Goal: Information Seeking & Learning: Learn about a topic

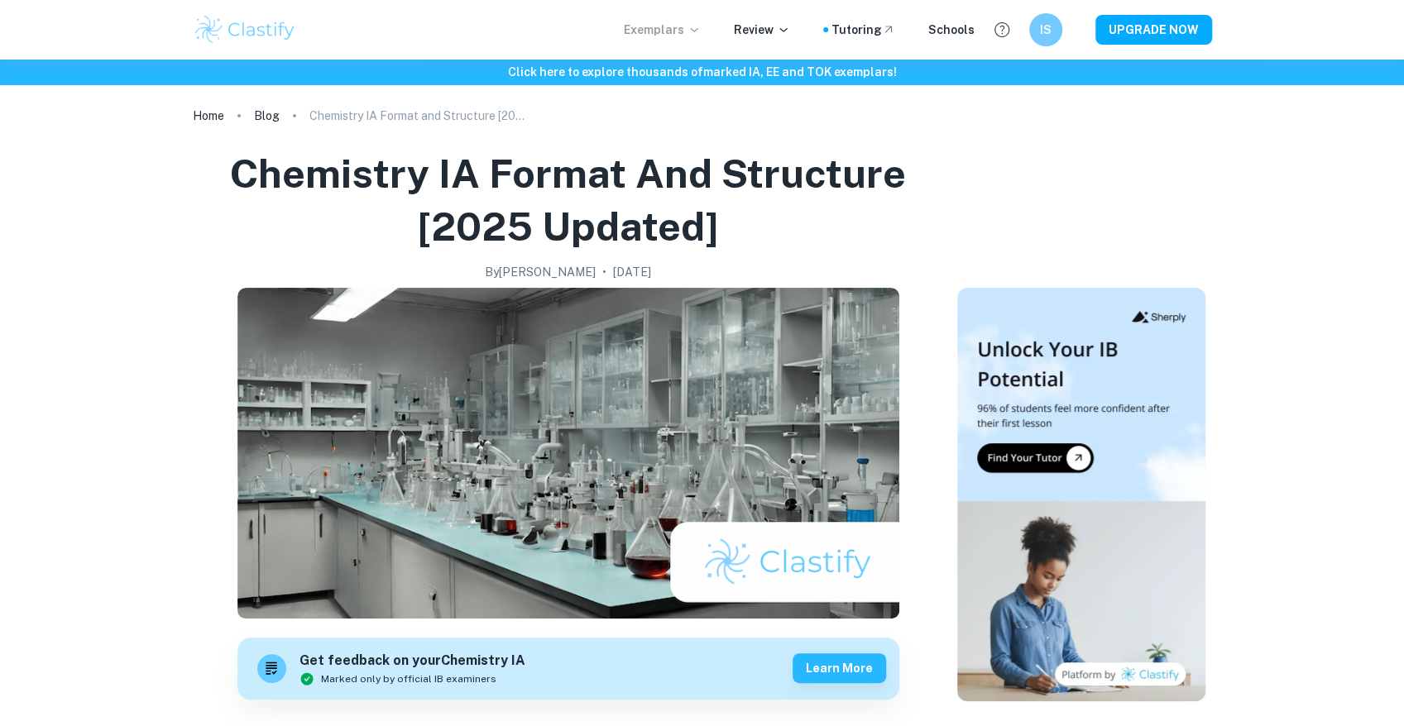
click at [675, 27] on p "Exemplars" at bounding box center [662, 30] width 77 height 18
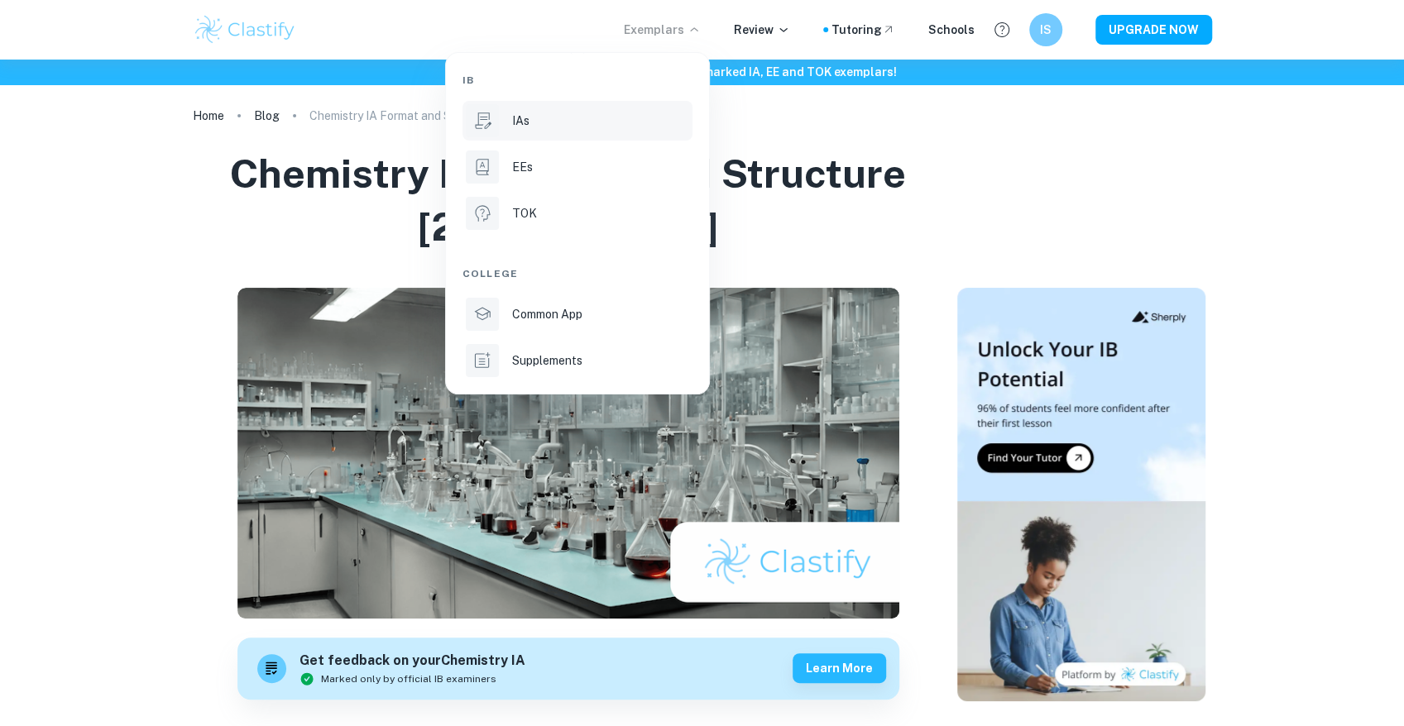
click at [547, 132] on li "IAs" at bounding box center [577, 121] width 230 height 40
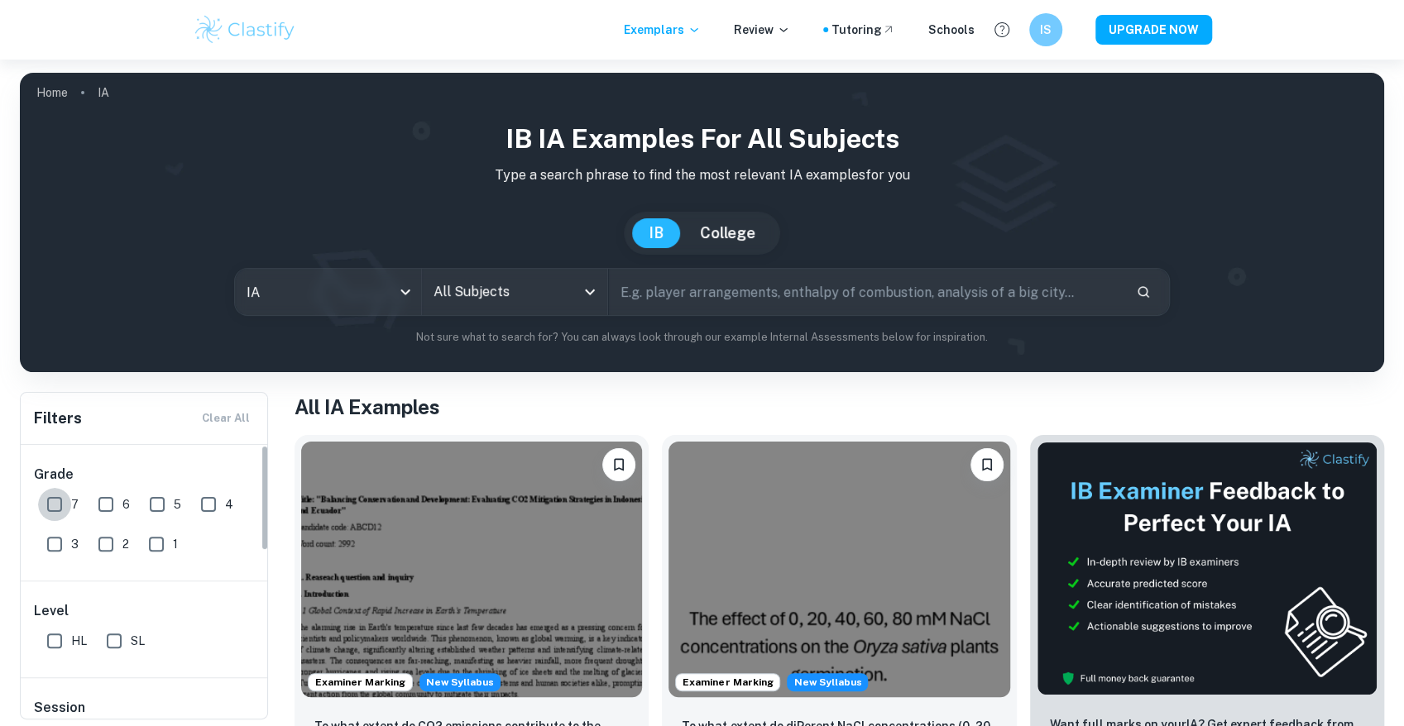
click at [56, 506] on input "7" at bounding box center [54, 504] width 33 height 33
checkbox input "true"
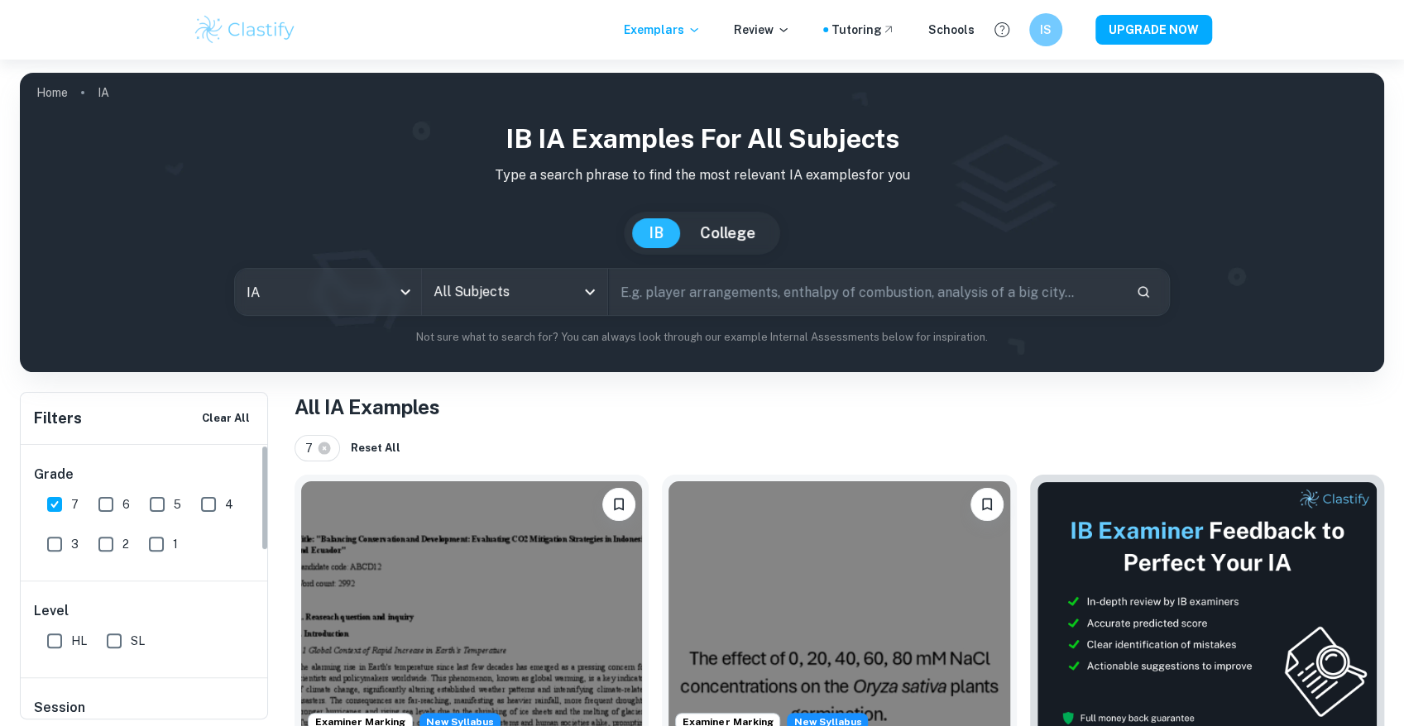
click at [469, 291] on input "All Subjects" at bounding box center [502, 291] width 146 height 31
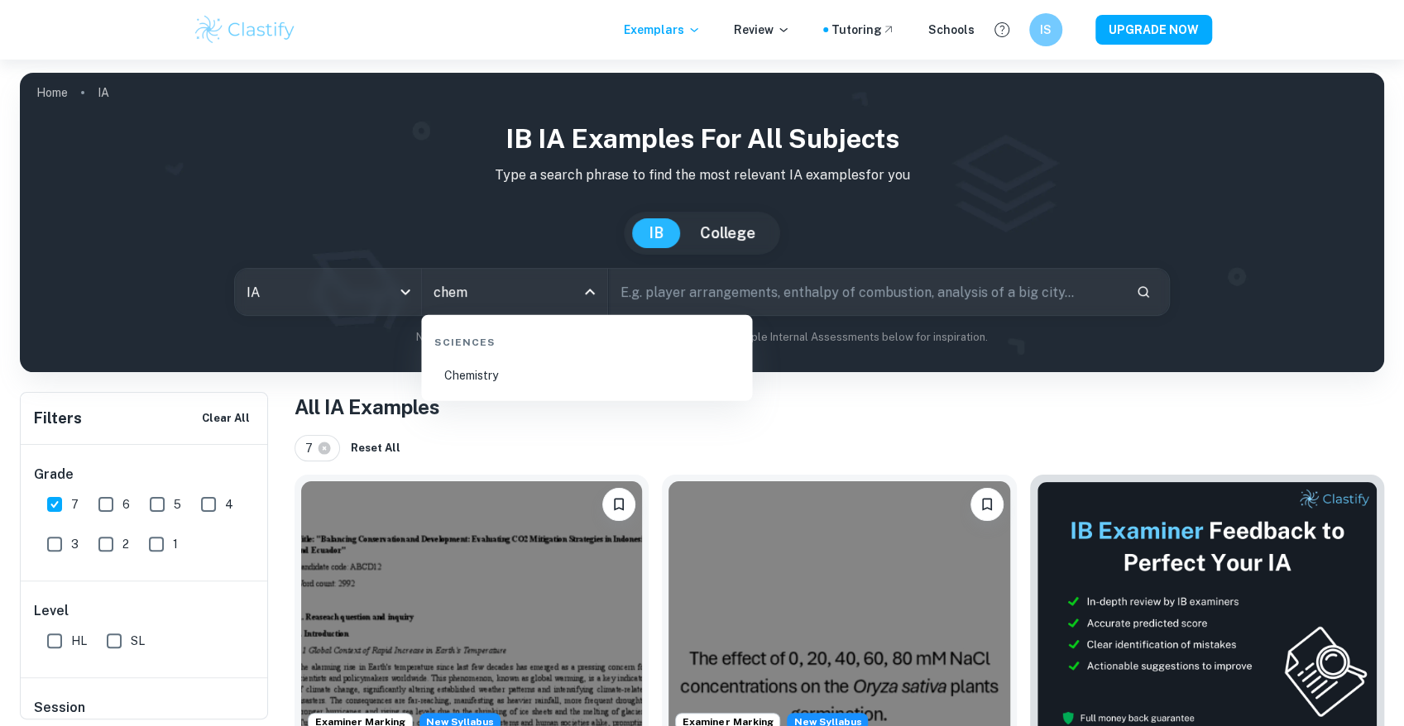
click at [545, 363] on li "Chemistry" at bounding box center [587, 376] width 318 height 38
type input "Chemistry"
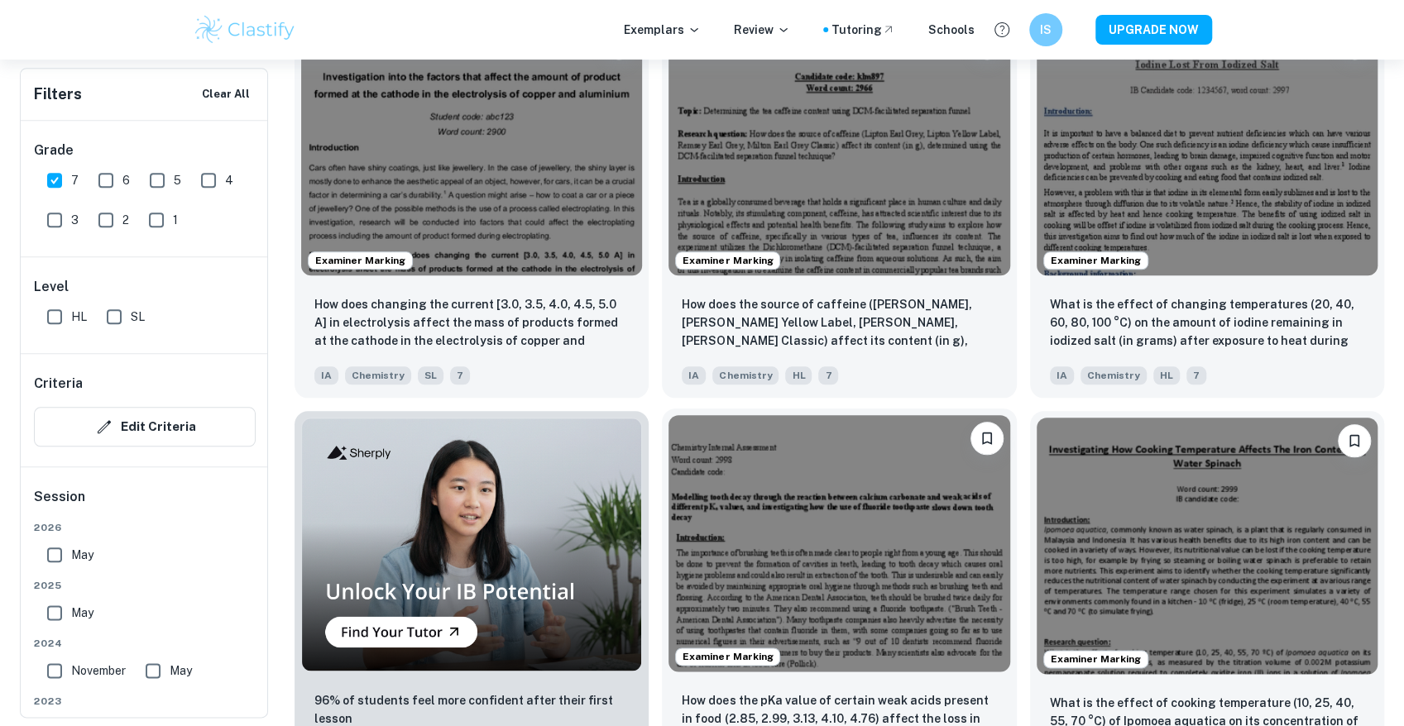
scroll to position [1213, 0]
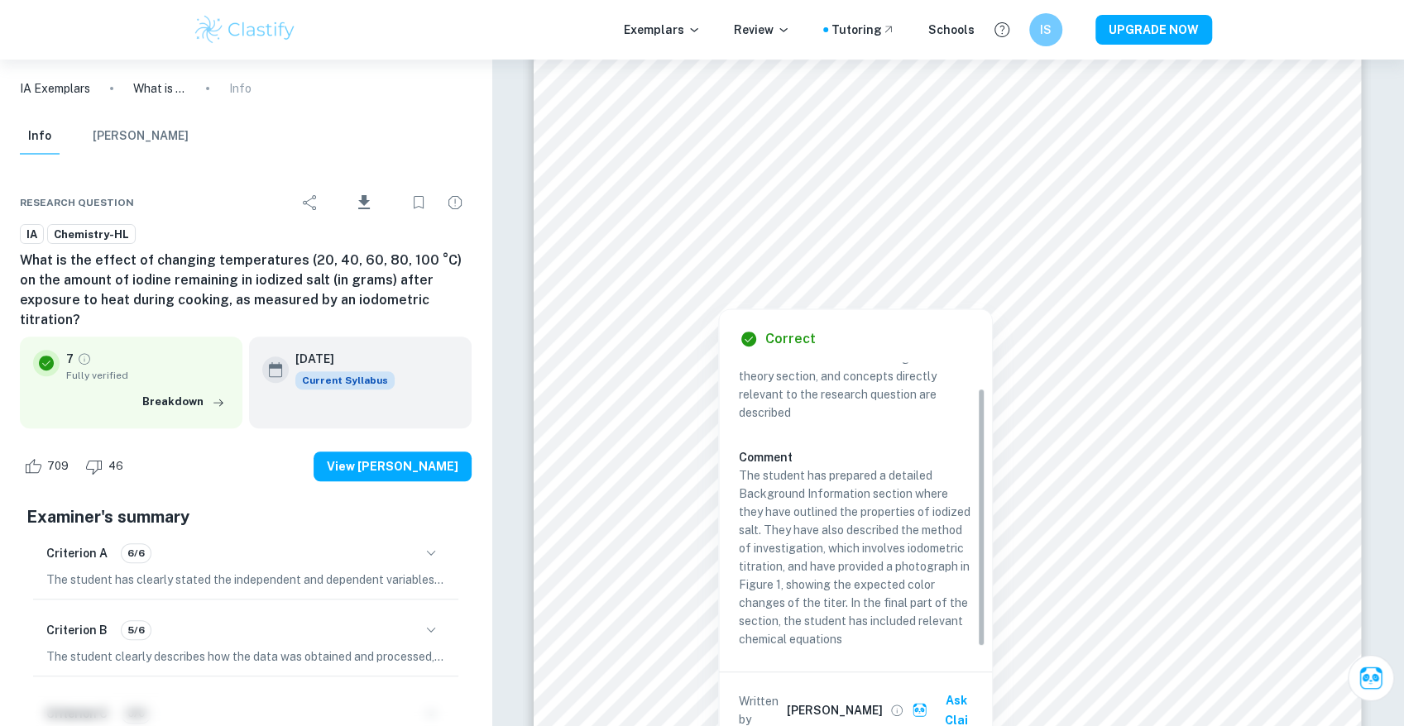
scroll to position [34, 0]
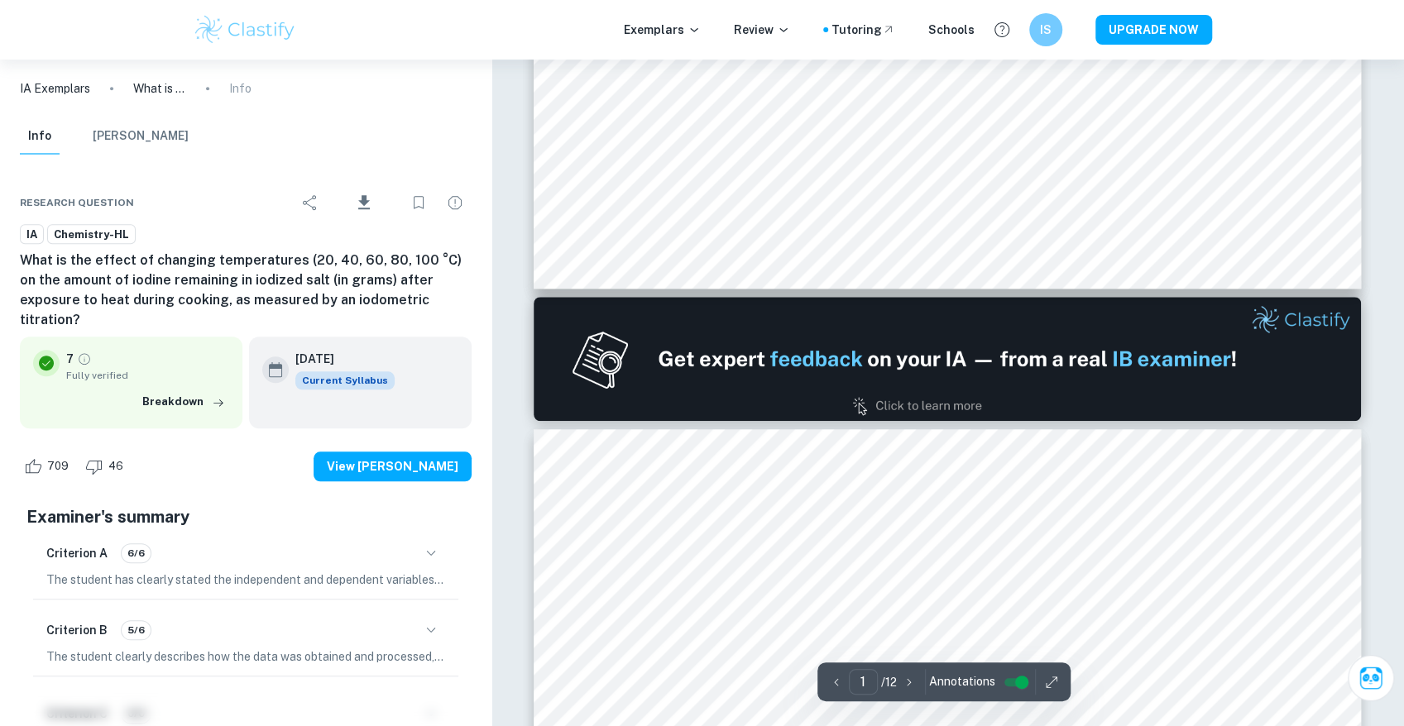
type input "2"
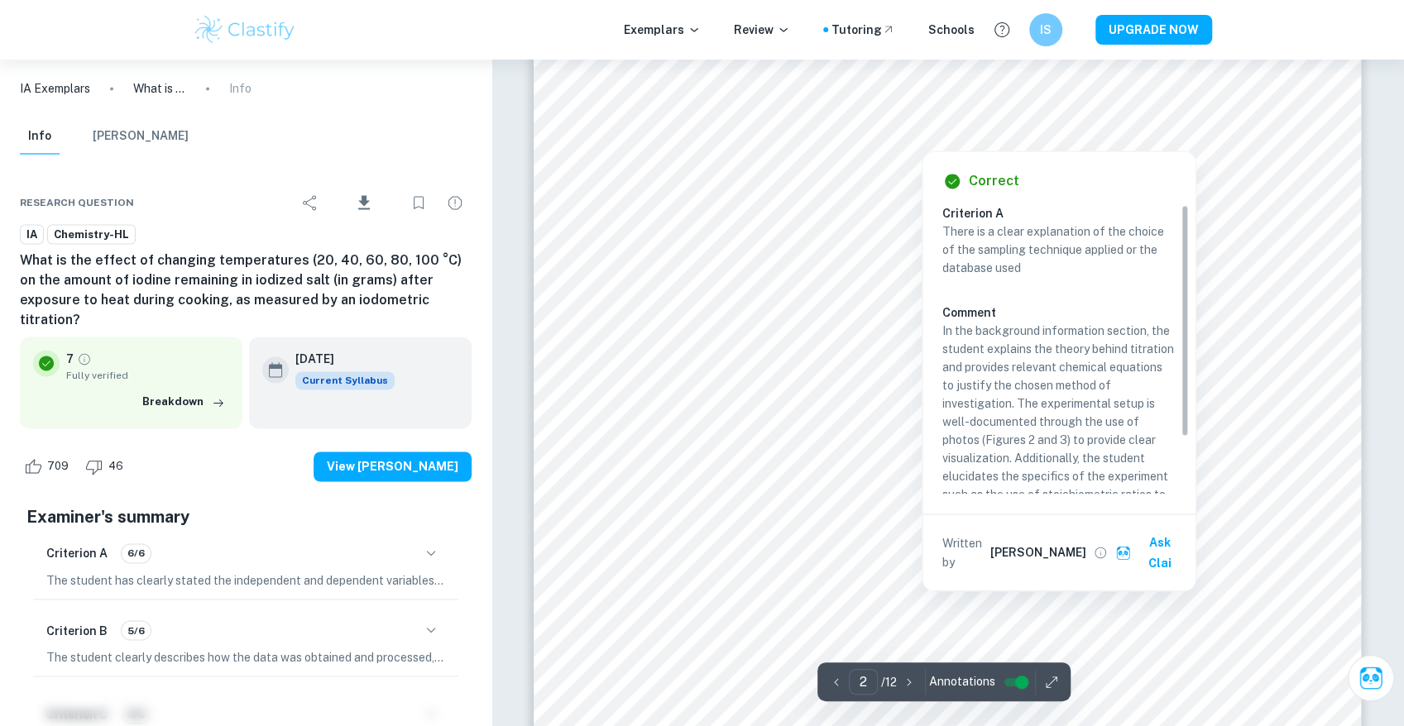
scroll to position [1599, 0]
